Goal: Information Seeking & Learning: Learn about a topic

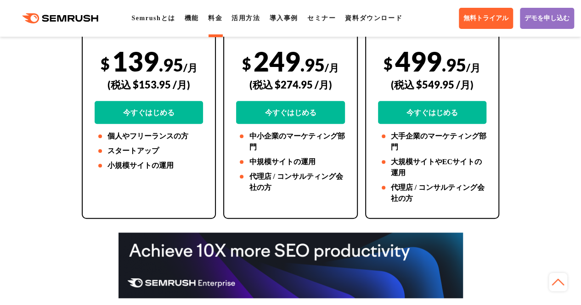
scroll to position [271, 0]
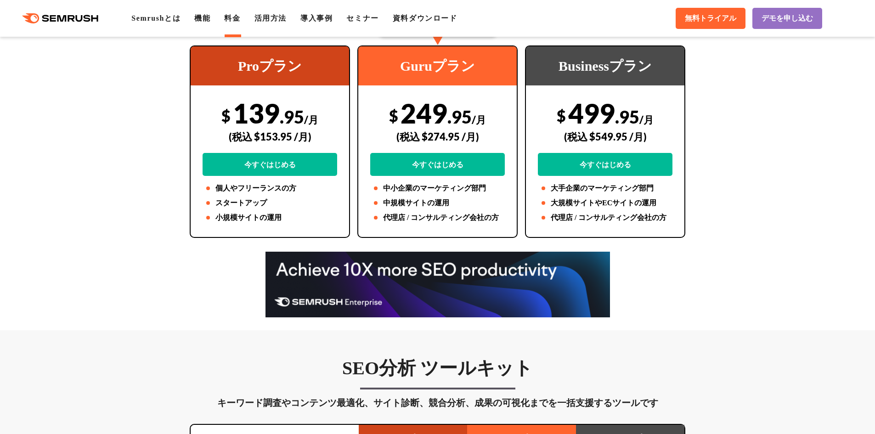
scroll to position [0, 0]
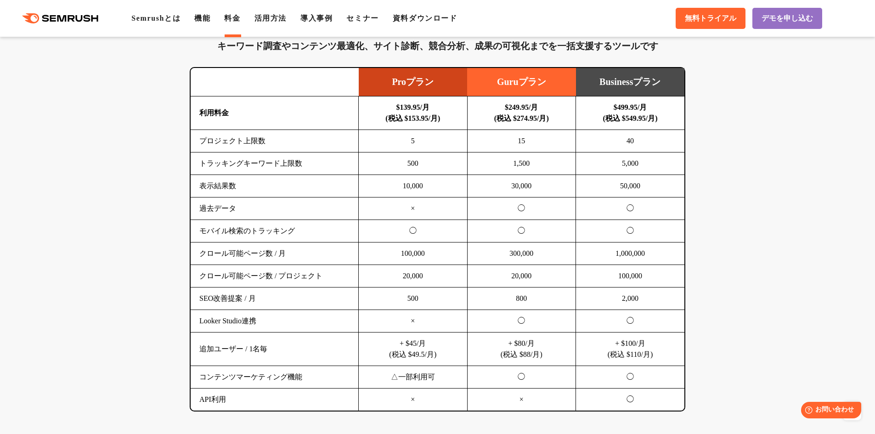
scroll to position [575, 0]
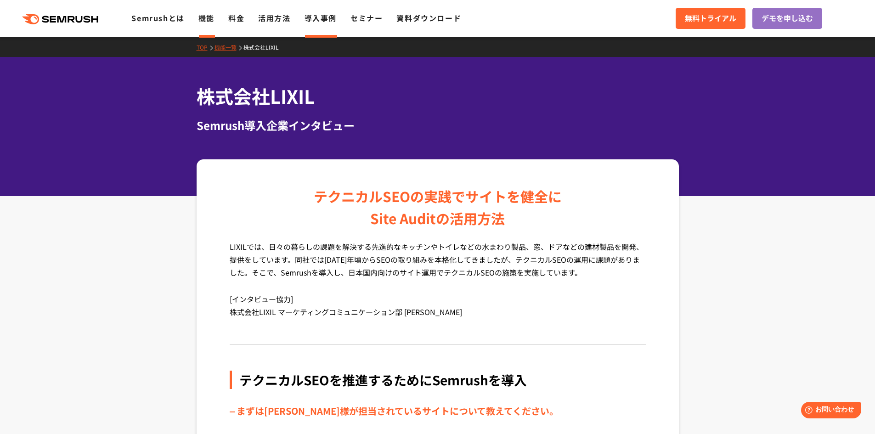
click at [209, 14] on link "機能" at bounding box center [206, 17] width 16 height 11
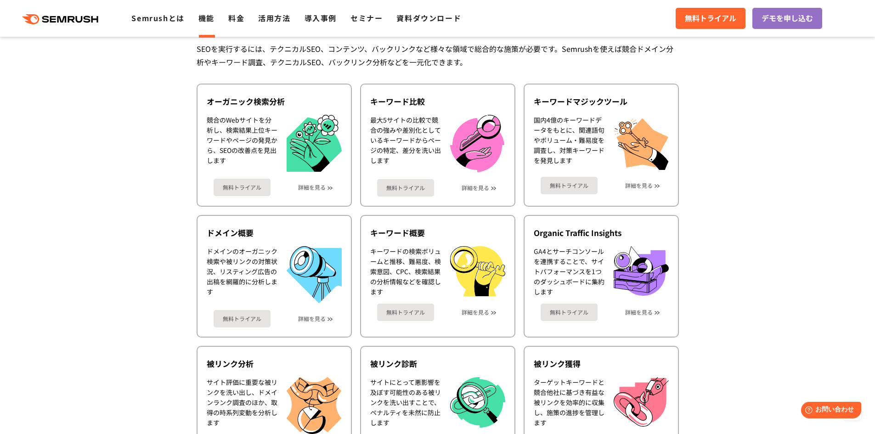
scroll to position [209, 0]
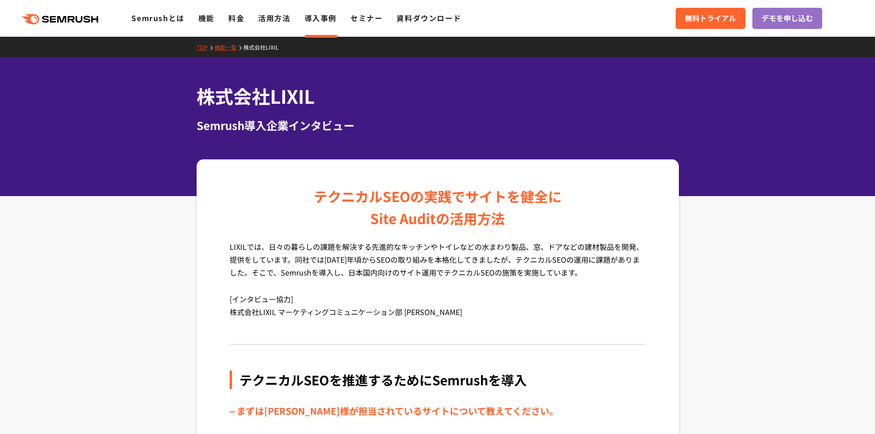
click at [319, 23] on li "導入事例" at bounding box center [320, 18] width 32 height 12
click at [206, 23] on link "機能" at bounding box center [206, 17] width 16 height 11
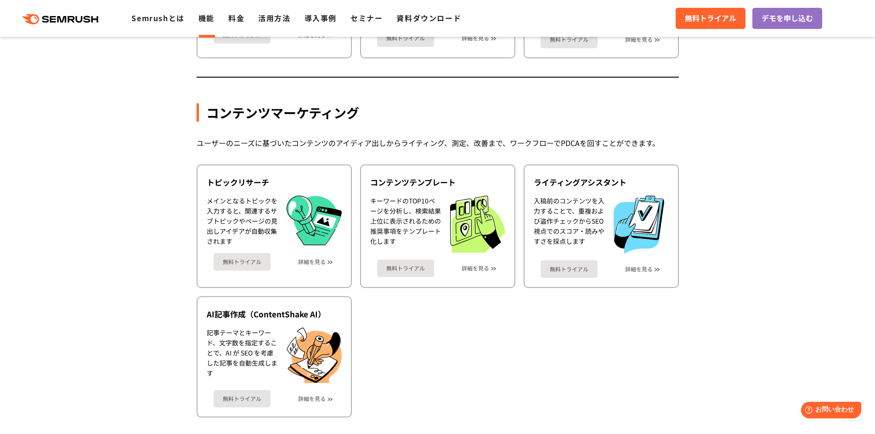
scroll to position [1131, 0]
click at [526, 342] on ul "トピックリサーチ メインとなるトピックを入力すると、関連するサブトピックやページの見出しアイデアが自動収集されます 無料トライアル 詳細を見る コンテンツテン…" at bounding box center [438, 290] width 482 height 253
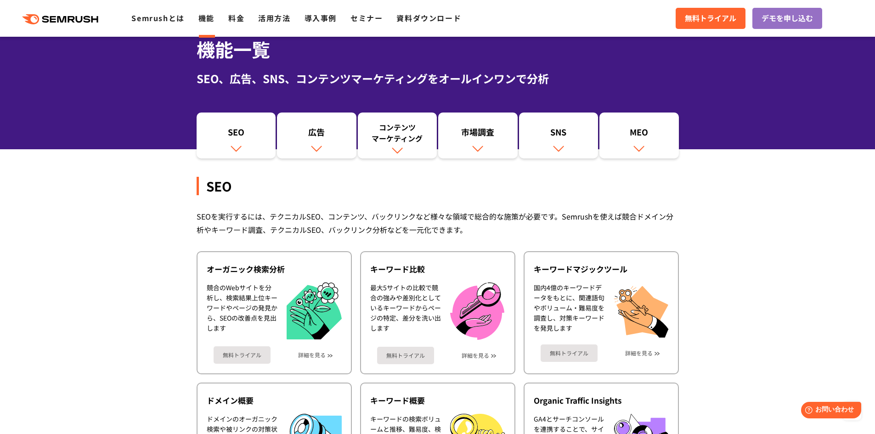
scroll to position [0, 0]
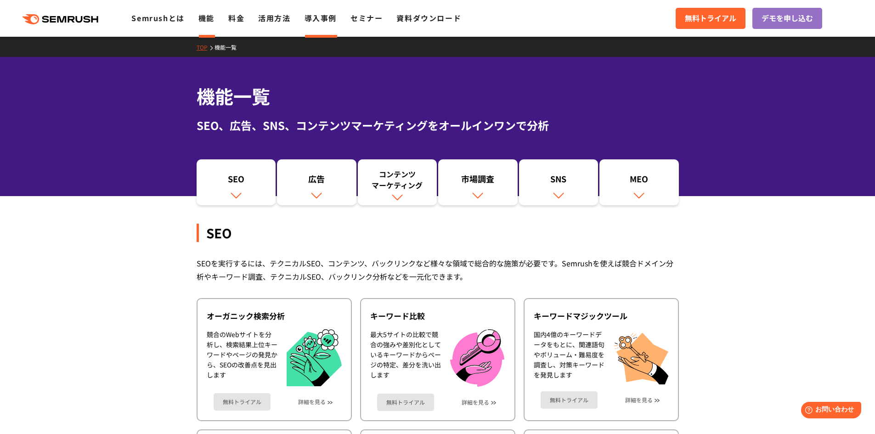
click at [319, 17] on link "導入事例" at bounding box center [320, 17] width 32 height 11
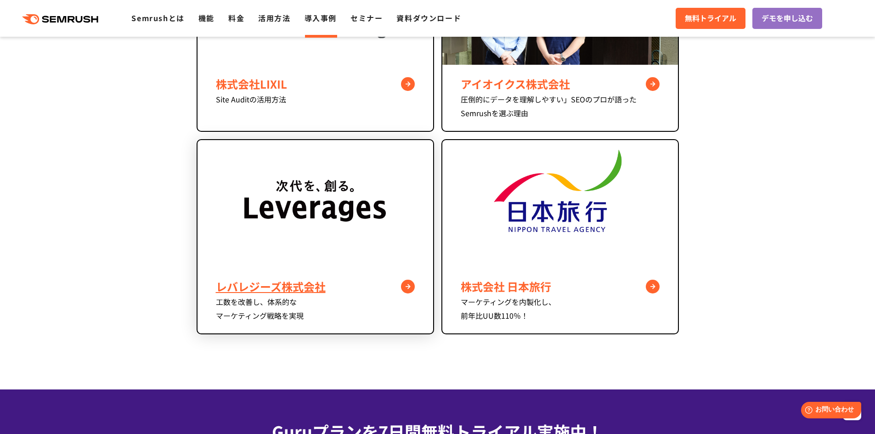
scroll to position [708, 0]
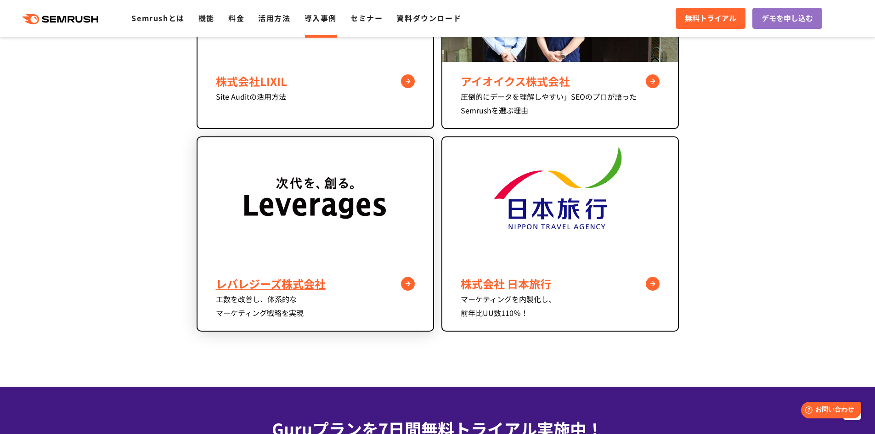
click at [275, 280] on div "レバレジーズ株式会社" at bounding box center [315, 284] width 199 height 17
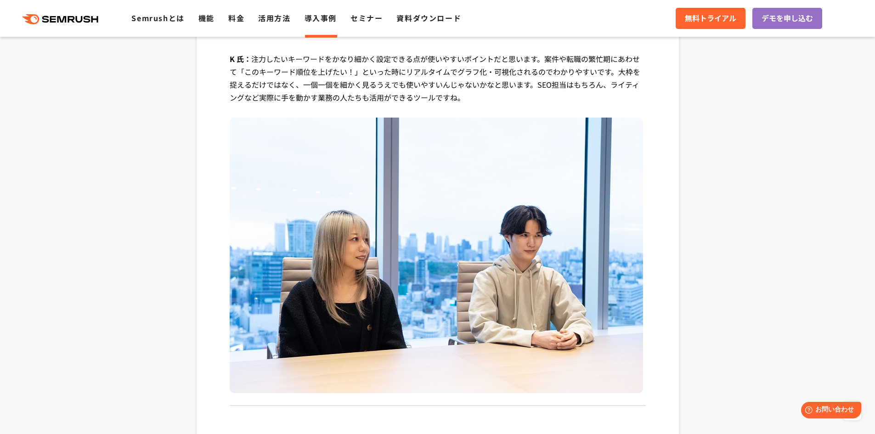
scroll to position [2390, 0]
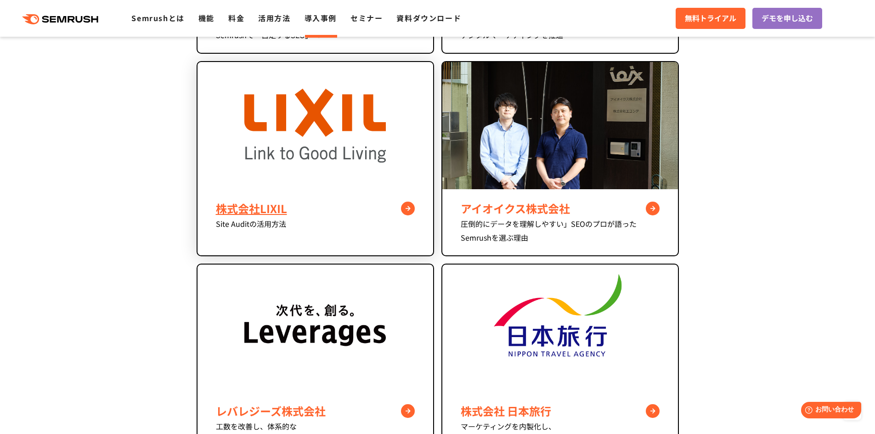
scroll to position [580, 0]
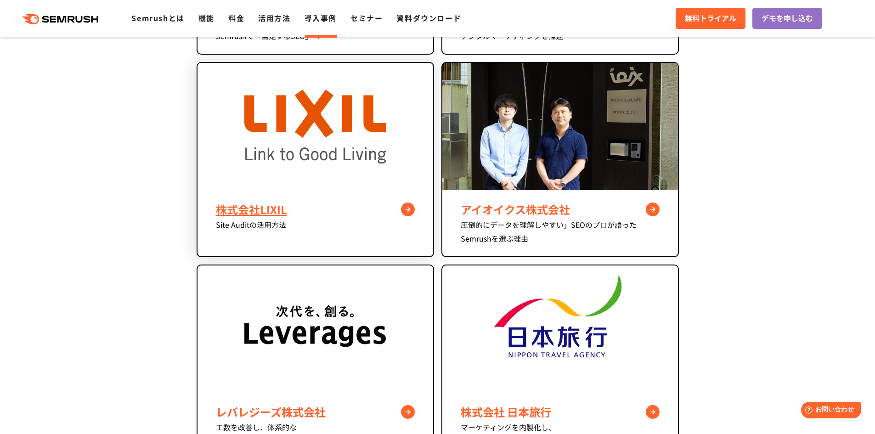
click at [242, 208] on div "株式会社LIXIL" at bounding box center [315, 209] width 199 height 17
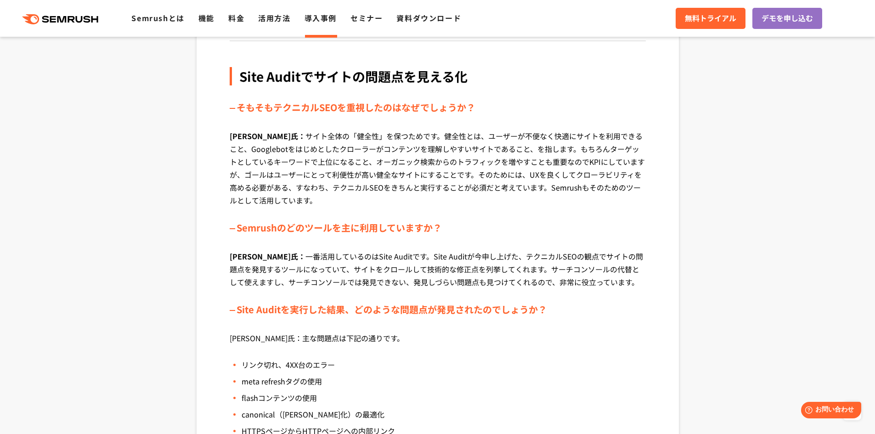
scroll to position [1111, 0]
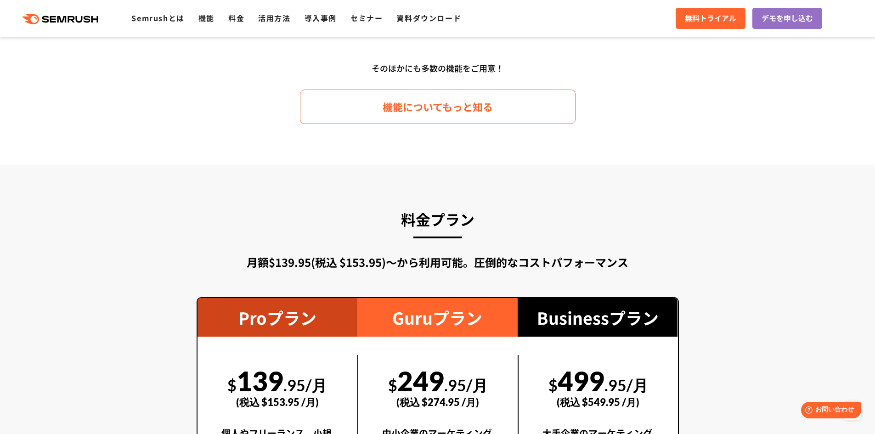
scroll to position [1461, 0]
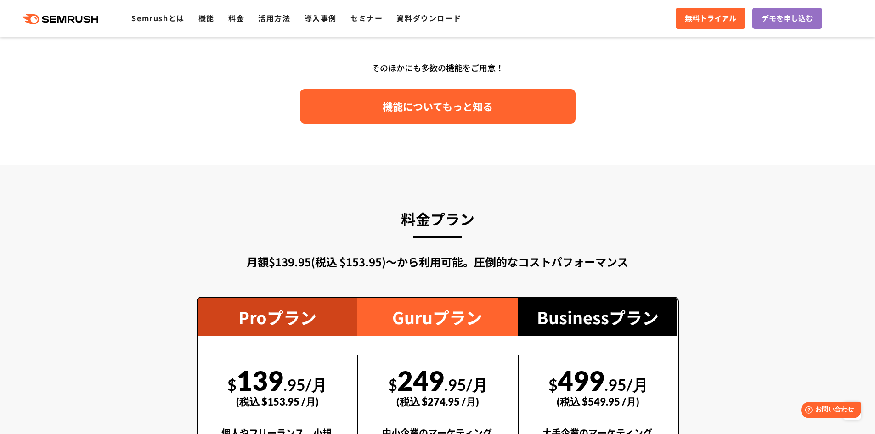
click at [415, 101] on span "機能についてもっと知る" at bounding box center [438, 106] width 110 height 16
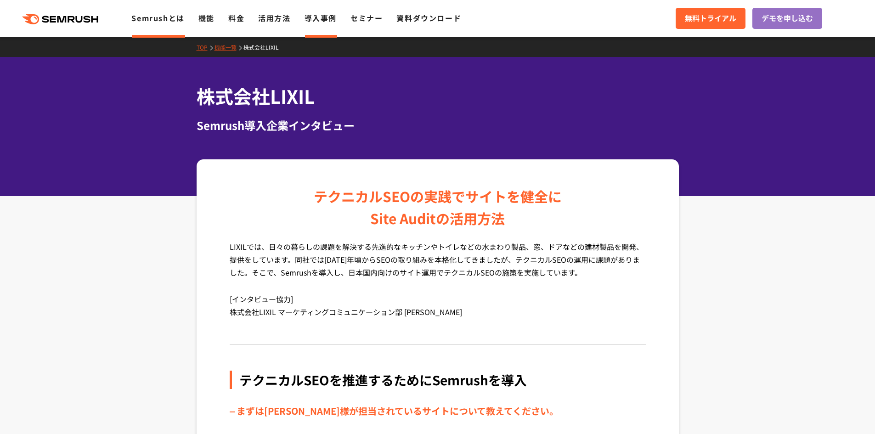
click at [144, 23] on link "Semrushとは" at bounding box center [157, 17] width 53 height 11
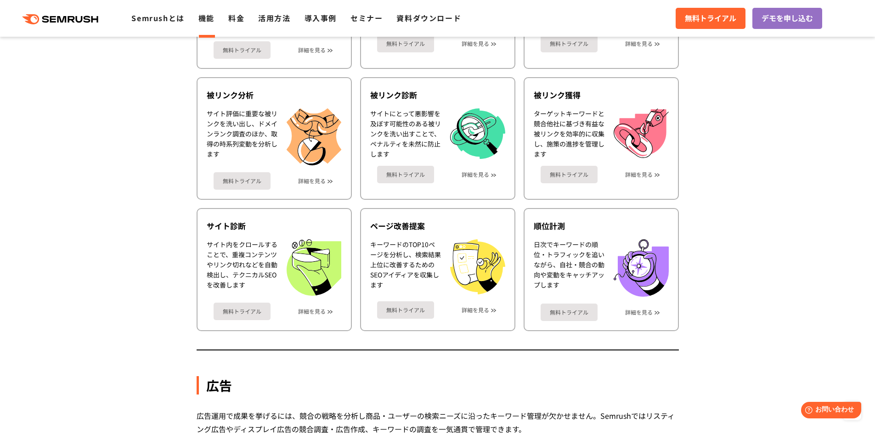
scroll to position [486, 0]
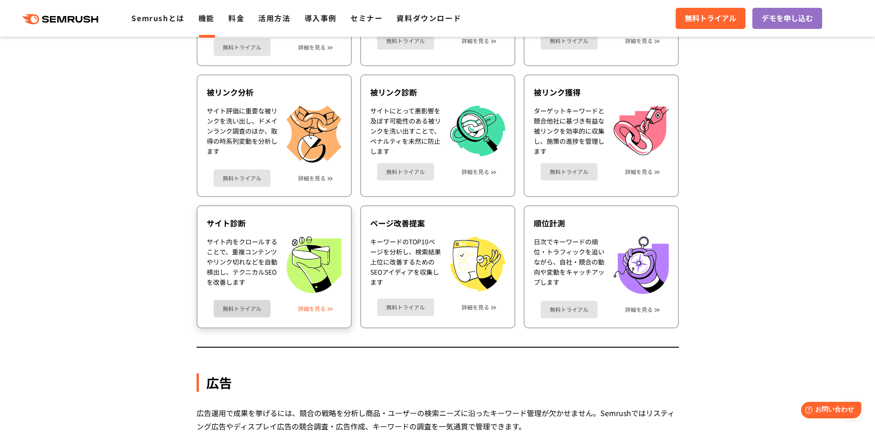
click at [323, 309] on link "詳細を見る" at bounding box center [312, 308] width 28 height 6
